Goal: Task Accomplishment & Management: Use online tool/utility

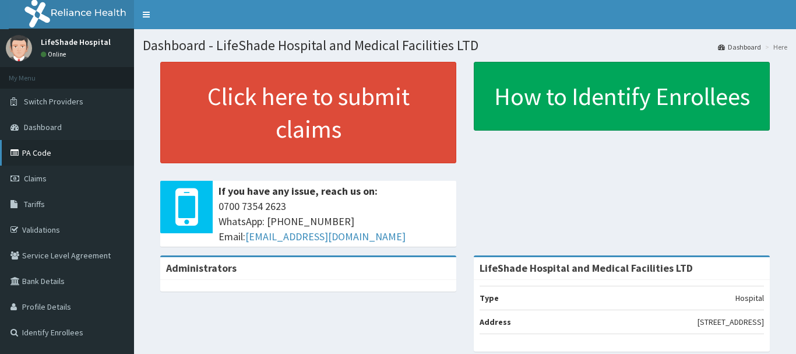
click at [34, 154] on link "PA Code" at bounding box center [67, 153] width 134 height 26
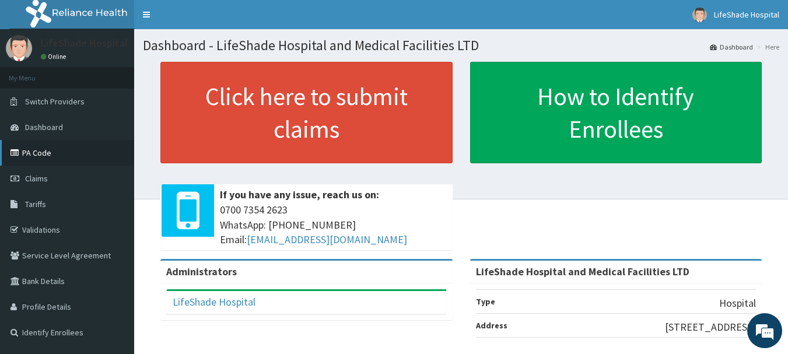
click at [44, 150] on link "PA Code" at bounding box center [67, 153] width 134 height 26
